Goal: Navigation & Orientation: Find specific page/section

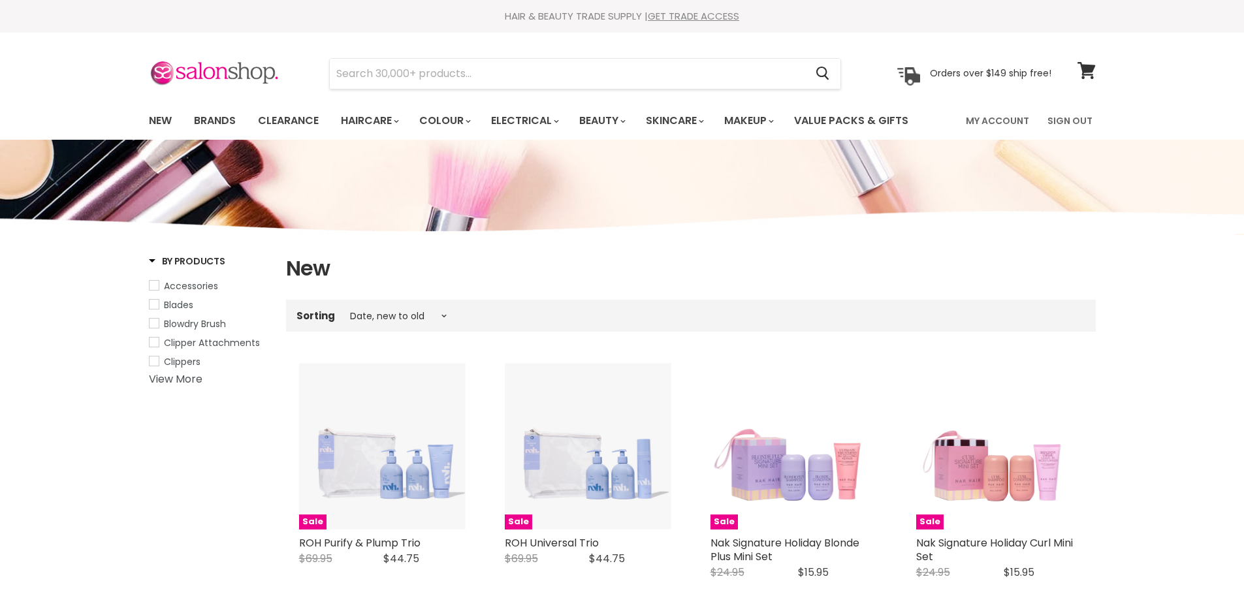
select select "created-descending"
click at [366, 84] on input "Search" at bounding box center [568, 74] width 476 height 30
click at [213, 118] on link "Brands" at bounding box center [214, 120] width 61 height 27
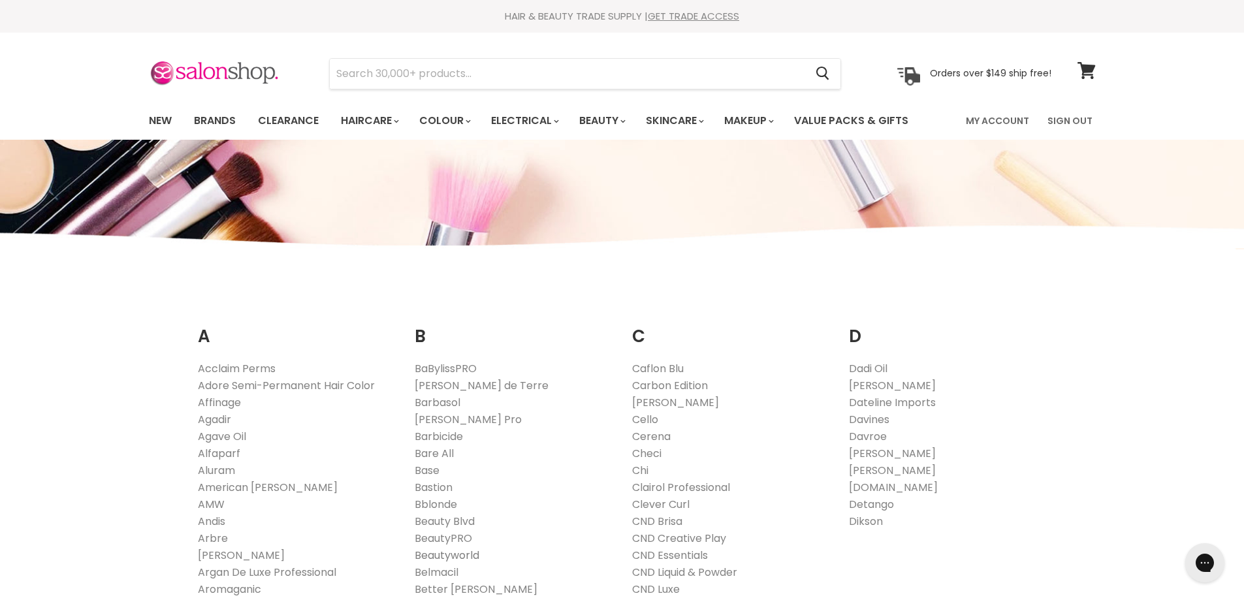
click at [441, 553] on link "Beautyworld" at bounding box center [447, 555] width 65 height 15
